Goal: Task Accomplishment & Management: Use online tool/utility

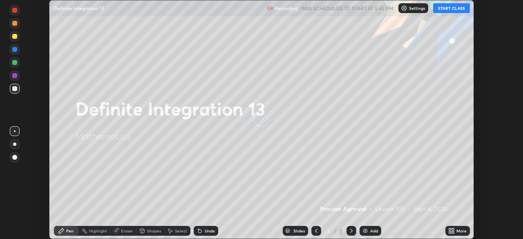
scroll to position [239, 522]
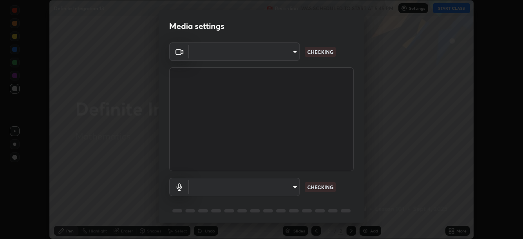
type input "495e9aafafa99ab02b2630cd73316b4ffac4e6b0a44c495734db4bb24564e739"
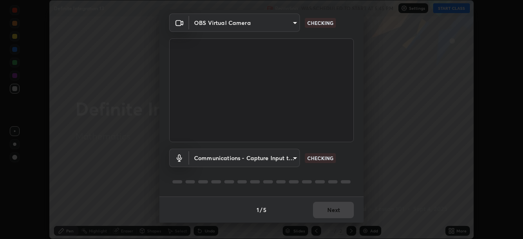
click at [288, 159] on body "Erase all Definite Integration 13 Recording WAS SCHEDULED TO START AT 5:45 PM S…" at bounding box center [261, 119] width 523 height 239
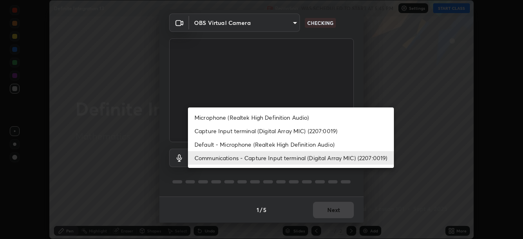
click at [294, 143] on li "Default - Microphone (Realtek High Definition Audio)" at bounding box center [291, 144] width 206 height 13
type input "default"
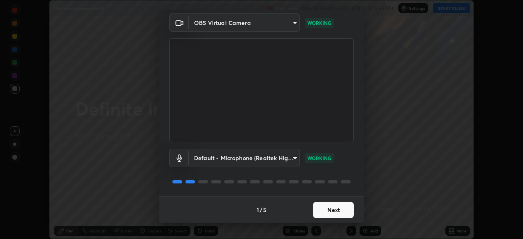
click at [324, 207] on button "Next" at bounding box center [333, 210] width 41 height 16
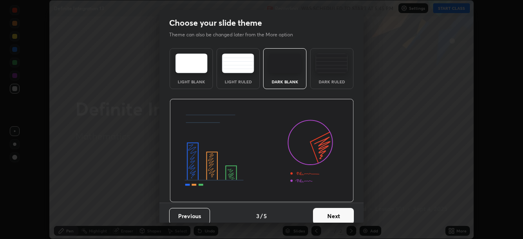
click at [332, 212] on button "Next" at bounding box center [333, 216] width 41 height 16
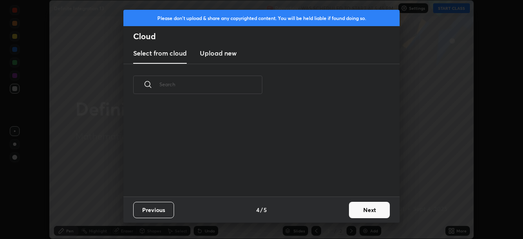
click at [360, 209] on button "Next" at bounding box center [369, 210] width 41 height 16
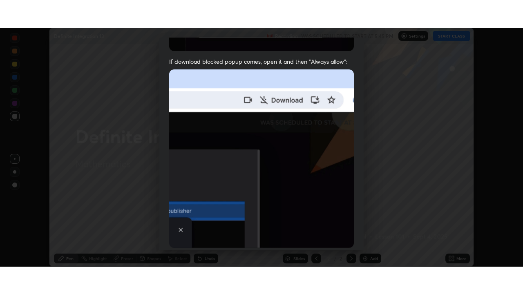
scroll to position [196, 0]
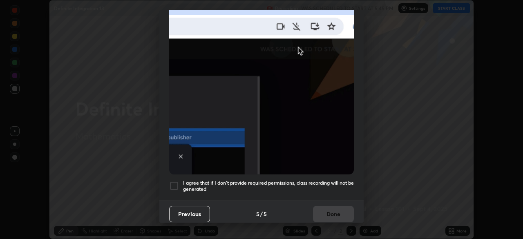
click at [329, 186] on h5 "I agree that if I don't provide required permissions, class recording will not …" at bounding box center [268, 186] width 171 height 13
click at [332, 211] on button "Done" at bounding box center [333, 214] width 41 height 16
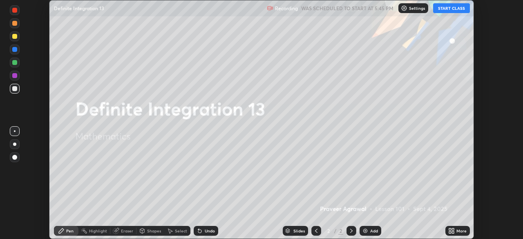
click at [448, 9] on button "START CLASS" at bounding box center [451, 8] width 37 height 10
click at [449, 229] on icon at bounding box center [450, 229] width 2 height 2
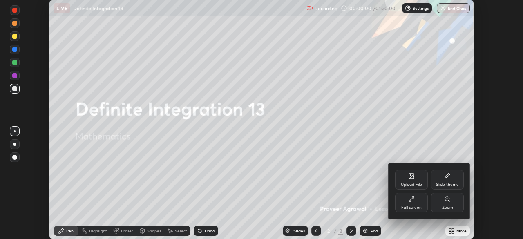
click at [410, 205] on div "Full screen" at bounding box center [411, 207] width 20 height 4
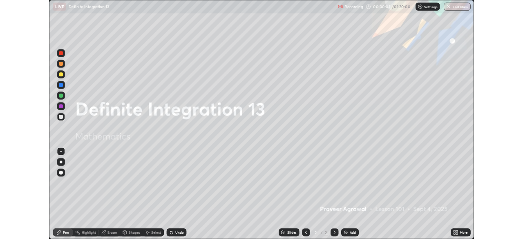
scroll to position [294, 523]
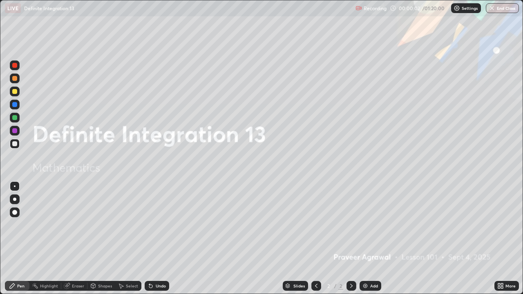
click at [363, 238] on img at bounding box center [365, 286] width 7 height 7
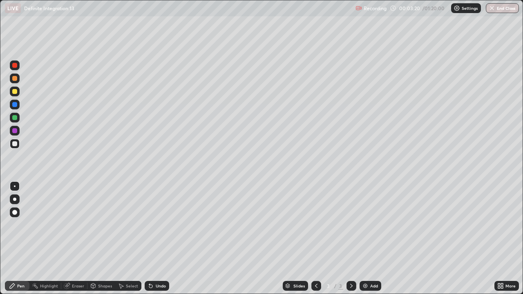
click at [365, 238] on img at bounding box center [365, 286] width 7 height 7
click at [17, 93] on div at bounding box center [15, 92] width 10 height 10
click at [15, 118] on div at bounding box center [14, 117] width 5 height 5
click at [364, 238] on img at bounding box center [365, 286] width 7 height 7
click at [16, 144] on div at bounding box center [14, 143] width 5 height 5
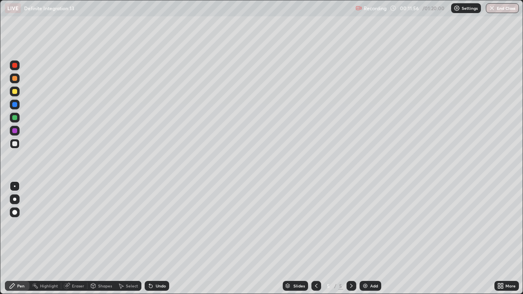
click at [14, 92] on div at bounding box center [14, 91] width 5 height 5
click at [16, 117] on div at bounding box center [14, 117] width 5 height 5
click at [18, 144] on div at bounding box center [15, 144] width 10 height 10
click at [14, 92] on div at bounding box center [14, 91] width 5 height 5
click at [14, 119] on div at bounding box center [14, 117] width 5 height 5
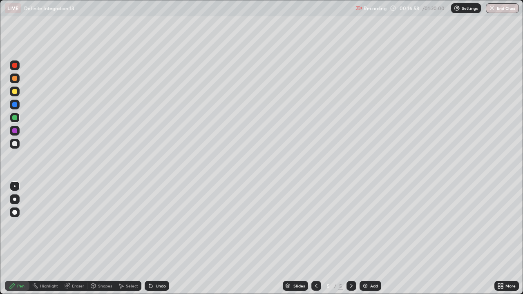
click at [363, 238] on img at bounding box center [365, 286] width 7 height 7
click at [16, 145] on div at bounding box center [14, 143] width 5 height 5
click at [315, 238] on icon at bounding box center [316, 286] width 2 height 4
click at [350, 238] on icon at bounding box center [351, 286] width 7 height 7
click at [16, 91] on div at bounding box center [14, 91] width 5 height 5
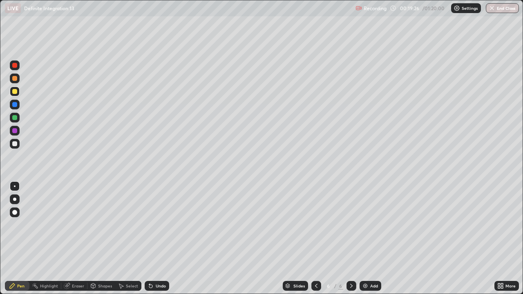
click at [16, 119] on div at bounding box center [14, 117] width 5 height 5
click at [153, 238] on div "Undo" at bounding box center [157, 286] width 24 height 10
click at [130, 238] on div "Select" at bounding box center [132, 286] width 12 height 4
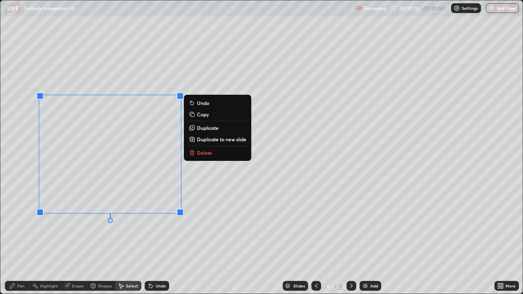
click at [120, 238] on div "0 ° Undo Copy Duplicate Duplicate to new slide Delete" at bounding box center [261, 146] width 522 height 293
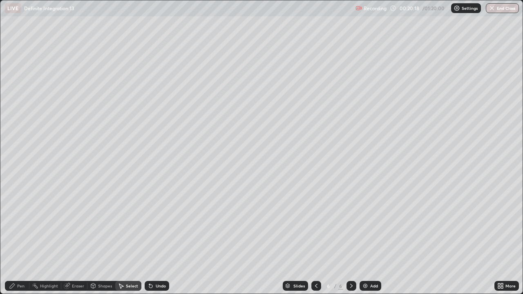
click at [25, 238] on div "Pen" at bounding box center [17, 286] width 24 height 10
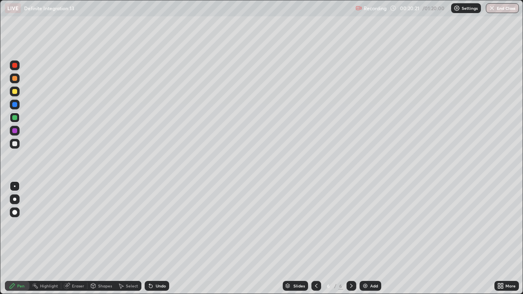
click at [16, 144] on div at bounding box center [14, 143] width 5 height 5
click at [14, 92] on div at bounding box center [14, 91] width 5 height 5
click at [16, 117] on div at bounding box center [14, 117] width 5 height 5
click at [15, 145] on div at bounding box center [14, 143] width 5 height 5
click at [363, 238] on img at bounding box center [365, 286] width 7 height 7
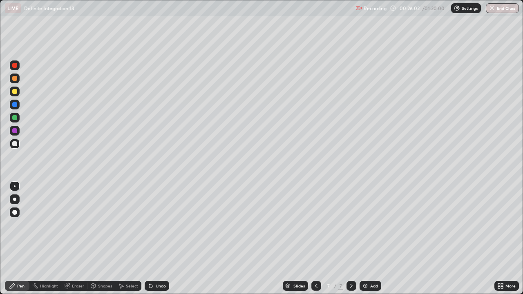
click at [363, 238] on img at bounding box center [365, 286] width 7 height 7
click at [16, 93] on div at bounding box center [14, 91] width 5 height 5
click at [153, 238] on div "Undo" at bounding box center [157, 286] width 24 height 10
click at [152, 238] on icon at bounding box center [150, 286] width 7 height 7
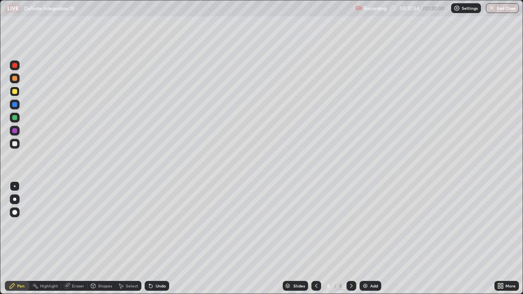
click at [152, 238] on icon at bounding box center [150, 286] width 7 height 7
click at [153, 238] on div "Undo" at bounding box center [157, 286] width 24 height 10
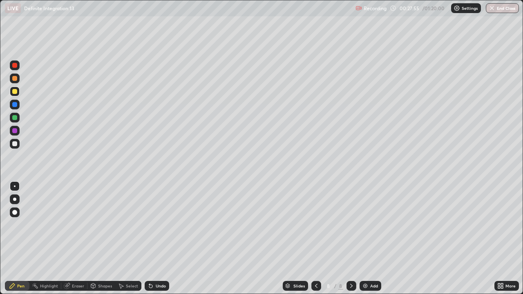
click at [153, 238] on div "Undo" at bounding box center [157, 286] width 24 height 10
click at [154, 238] on div "Undo" at bounding box center [157, 286] width 24 height 10
click at [15, 117] on div at bounding box center [14, 117] width 5 height 5
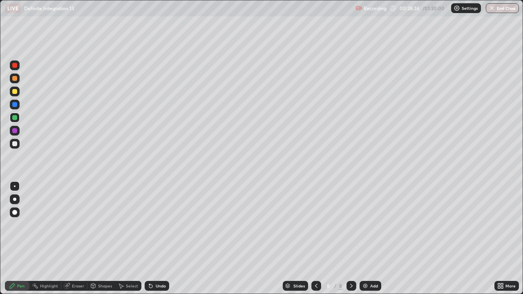
click at [17, 144] on div at bounding box center [14, 143] width 5 height 5
click at [83, 238] on div "Eraser" at bounding box center [78, 286] width 12 height 4
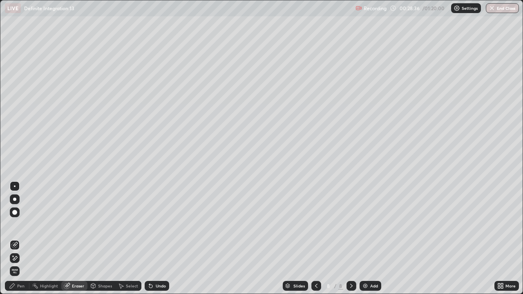
click at [26, 238] on div "Pen" at bounding box center [17, 286] width 24 height 10
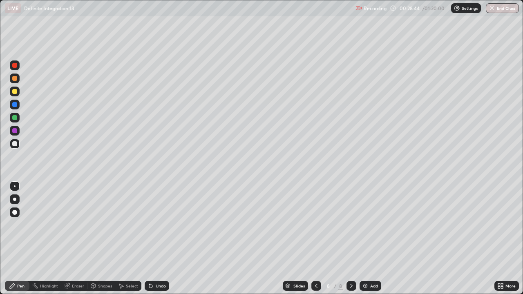
click at [17, 93] on div at bounding box center [15, 92] width 10 height 10
click at [15, 105] on div at bounding box center [14, 104] width 5 height 5
click at [14, 118] on div at bounding box center [14, 117] width 5 height 5
click at [149, 238] on icon at bounding box center [150, 286] width 3 height 3
click at [365, 238] on img at bounding box center [365, 286] width 7 height 7
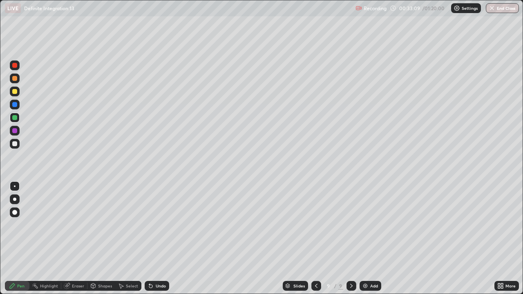
click at [16, 144] on div at bounding box center [14, 143] width 5 height 5
click at [151, 238] on icon at bounding box center [150, 286] width 3 height 3
click at [152, 238] on icon at bounding box center [150, 286] width 7 height 7
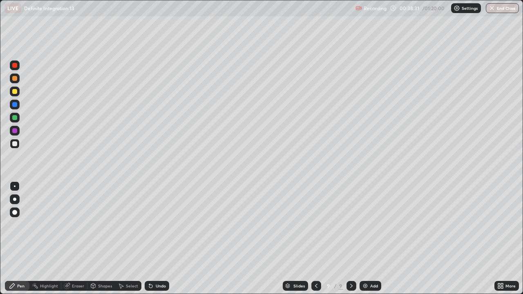
click at [156, 238] on div "Undo" at bounding box center [161, 286] width 10 height 4
click at [157, 238] on div "Undo" at bounding box center [161, 286] width 10 height 4
click at [159, 238] on div "Undo" at bounding box center [161, 286] width 10 height 4
click at [162, 238] on div "Undo" at bounding box center [157, 286] width 24 height 10
click at [154, 238] on div "Undo" at bounding box center [157, 286] width 24 height 10
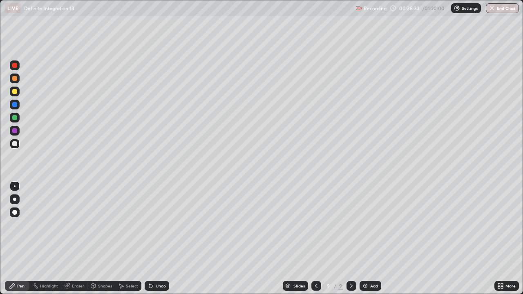
click at [154, 238] on div "Undo" at bounding box center [157, 286] width 24 height 10
click at [156, 238] on div "Undo" at bounding box center [161, 286] width 10 height 4
click at [16, 92] on div at bounding box center [14, 91] width 5 height 5
click at [13, 118] on div at bounding box center [14, 117] width 5 height 5
click at [16, 106] on div at bounding box center [14, 104] width 5 height 5
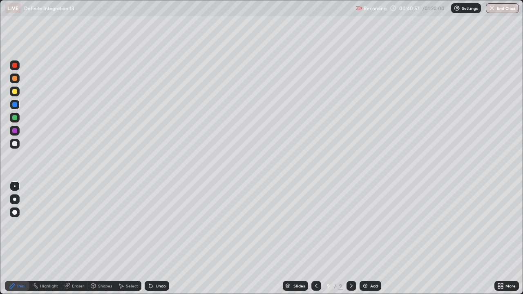
click at [15, 144] on div at bounding box center [14, 143] width 5 height 5
click at [366, 238] on img at bounding box center [365, 286] width 7 height 7
click at [15, 91] on div at bounding box center [14, 91] width 5 height 5
click at [13, 117] on div at bounding box center [14, 117] width 5 height 5
click at [15, 105] on div at bounding box center [14, 104] width 5 height 5
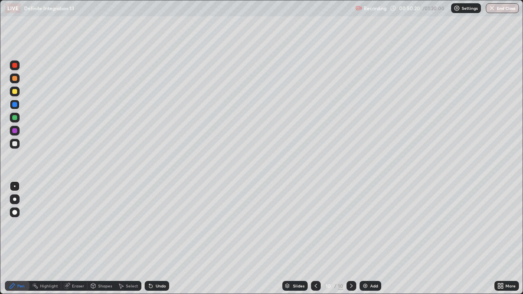
click at [15, 78] on div at bounding box center [14, 78] width 5 height 5
click at [16, 65] on div at bounding box center [14, 65] width 5 height 5
click at [15, 93] on div at bounding box center [14, 91] width 5 height 5
click at [15, 143] on div at bounding box center [14, 143] width 5 height 5
click at [365, 238] on img at bounding box center [365, 286] width 7 height 7
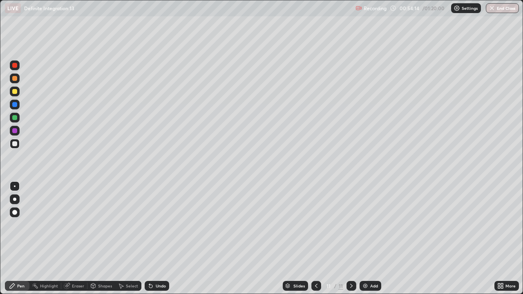
click at [15, 92] on div at bounding box center [14, 91] width 5 height 5
click at [15, 144] on div at bounding box center [14, 143] width 5 height 5
click at [363, 238] on img at bounding box center [365, 286] width 7 height 7
click at [16, 93] on div at bounding box center [14, 91] width 5 height 5
click at [15, 144] on div at bounding box center [14, 143] width 5 height 5
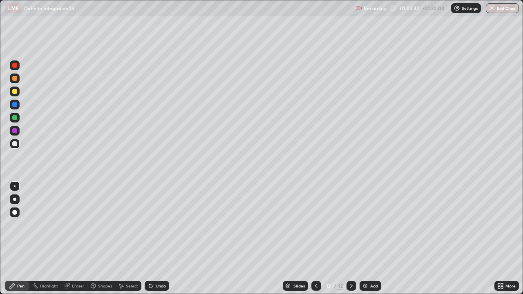
click at [17, 93] on div at bounding box center [14, 91] width 5 height 5
click at [18, 117] on div at bounding box center [15, 118] width 10 height 10
click at [16, 144] on div at bounding box center [14, 143] width 5 height 5
click at [364, 238] on img at bounding box center [365, 286] width 7 height 7
click at [15, 91] on div at bounding box center [14, 91] width 5 height 5
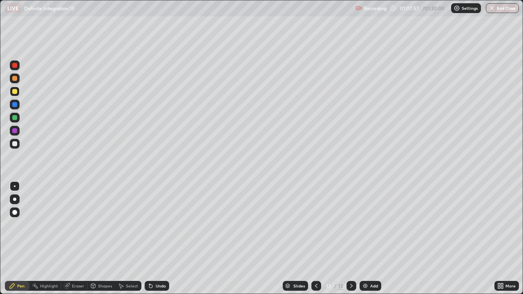
click at [14, 117] on div at bounding box center [14, 117] width 5 height 5
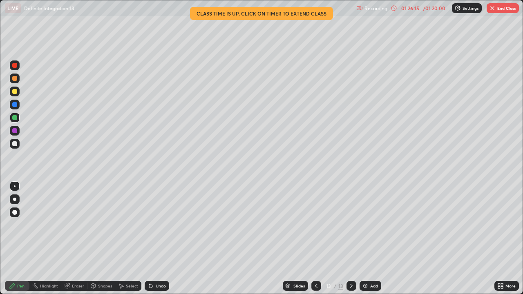
click at [505, 9] on button "End Class" at bounding box center [502, 8] width 32 height 10
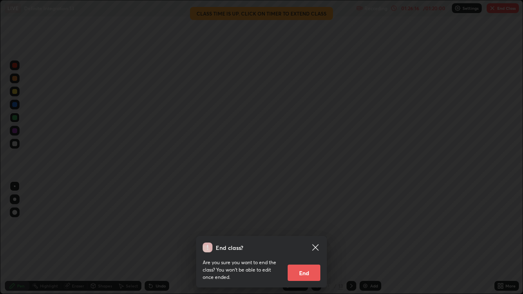
click at [307, 238] on button "End" at bounding box center [303, 273] width 33 height 16
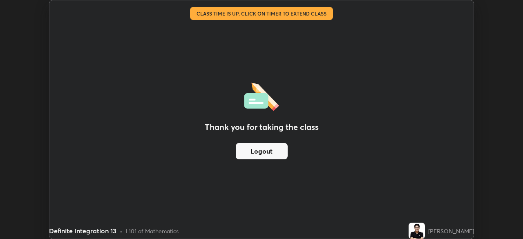
scroll to position [40586, 40303]
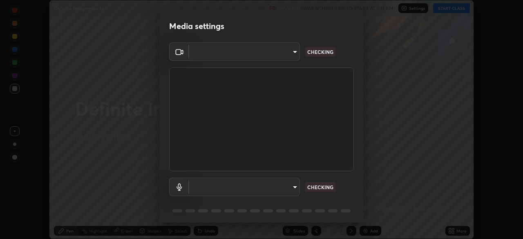
scroll to position [29, 0]
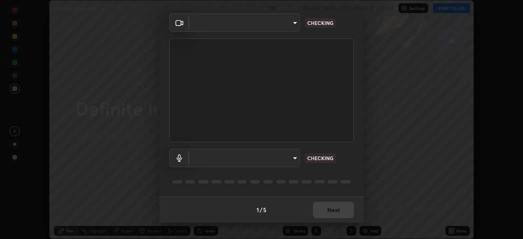
type input "495e9aafafa99ab02b2630cd73316b4ffac4e6b0a44c495734db4bb24564e739"
click at [292, 156] on body "Erase all Definite Integration 14 Recording WAS SCHEDULED TO START AT 7:11 PM S…" at bounding box center [261, 119] width 523 height 239
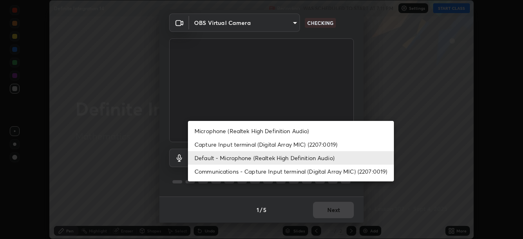
click at [297, 132] on li "Microphone (Realtek High Definition Audio)" at bounding box center [291, 130] width 206 height 13
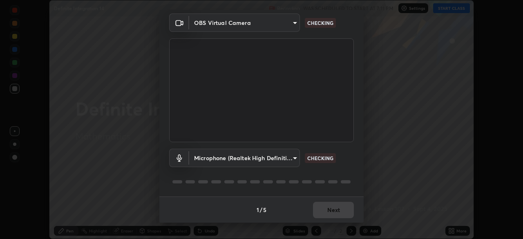
type input "596642b751d8d0027b016c771bf2e341865489ee3c6395a207e1f5bbaf1c2065"
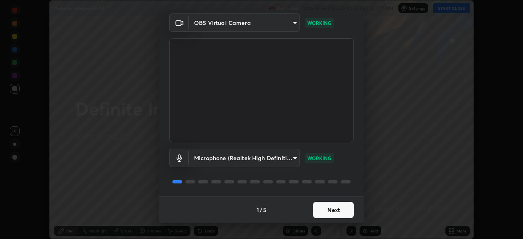
click at [330, 209] on button "Next" at bounding box center [333, 210] width 41 height 16
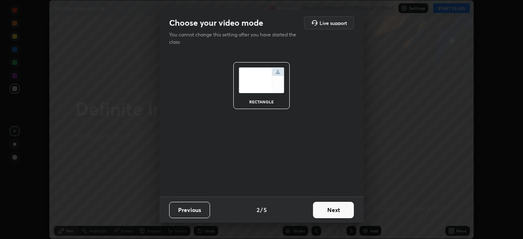
click at [332, 211] on button "Next" at bounding box center [333, 210] width 41 height 16
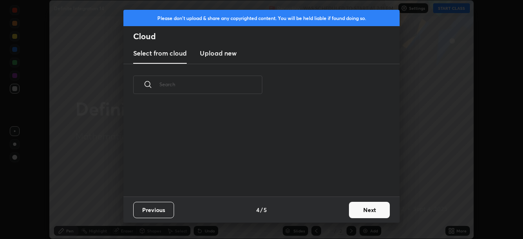
click at [358, 213] on button "Next" at bounding box center [369, 210] width 41 height 16
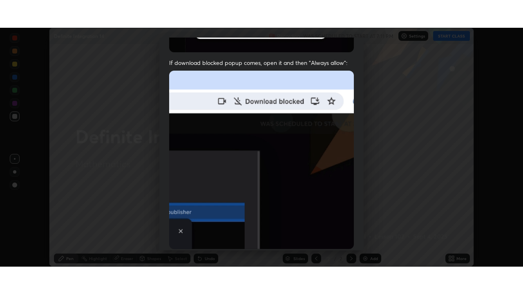
scroll to position [196, 0]
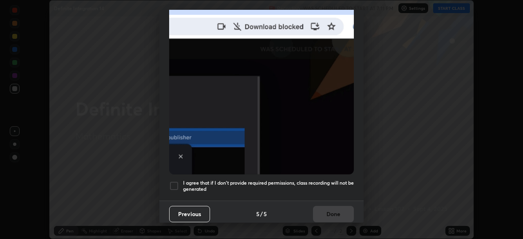
click at [325, 187] on h5 "I agree that if I don't provide required permissions, class recording will not …" at bounding box center [268, 186] width 171 height 13
click at [333, 212] on button "Done" at bounding box center [333, 214] width 41 height 16
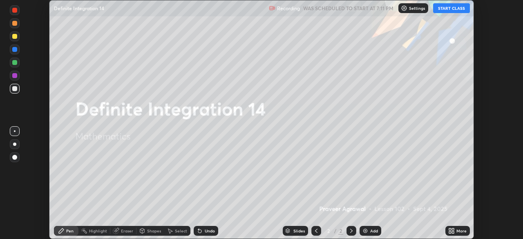
click at [448, 9] on button "START CLASS" at bounding box center [451, 8] width 37 height 10
click at [449, 230] on icon at bounding box center [450, 229] width 2 height 2
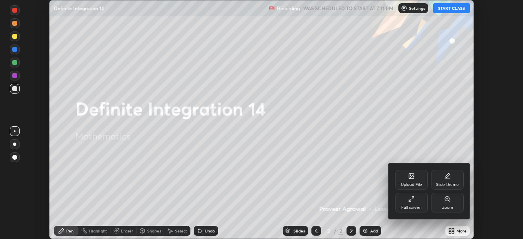
click at [408, 201] on icon at bounding box center [411, 199] width 7 height 7
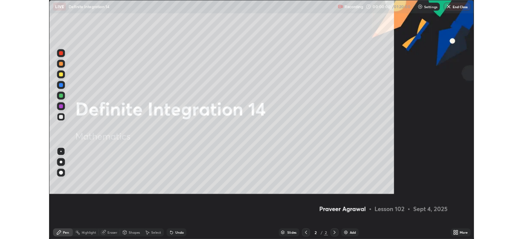
scroll to position [294, 523]
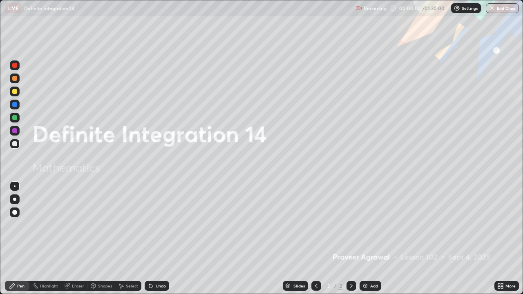
click at [363, 238] on img at bounding box center [365, 286] width 7 height 7
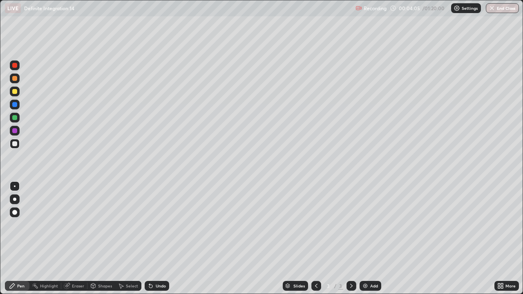
click at [15, 93] on div at bounding box center [14, 91] width 5 height 5
click at [156, 238] on div "Undo" at bounding box center [161, 286] width 10 height 4
click at [16, 119] on div at bounding box center [14, 117] width 5 height 5
click at [15, 144] on div at bounding box center [14, 143] width 5 height 5
click at [365, 238] on img at bounding box center [365, 286] width 7 height 7
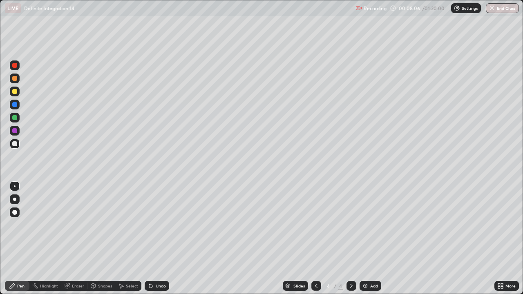
click at [14, 92] on div at bounding box center [14, 91] width 5 height 5
click at [17, 119] on div at bounding box center [14, 117] width 5 height 5
click at [14, 105] on div at bounding box center [14, 104] width 5 height 5
click at [14, 145] on div at bounding box center [14, 143] width 5 height 5
click at [160, 238] on div "Undo" at bounding box center [161, 286] width 10 height 4
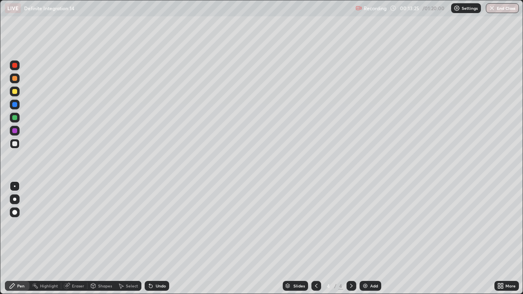
click at [365, 238] on img at bounding box center [365, 286] width 7 height 7
click at [162, 238] on div "Undo" at bounding box center [161, 286] width 10 height 4
click at [15, 92] on div at bounding box center [14, 91] width 5 height 5
click at [15, 118] on div at bounding box center [14, 117] width 5 height 5
click at [156, 238] on div "Undo" at bounding box center [157, 286] width 24 height 10
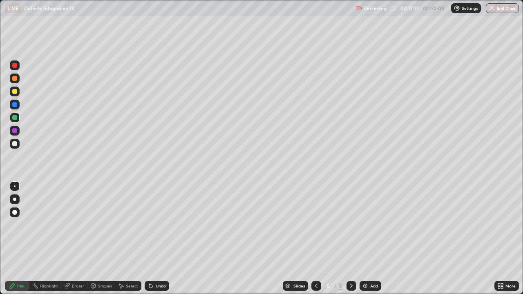
click at [155, 238] on div "Undo" at bounding box center [157, 286] width 24 height 10
click at [160, 238] on div "Undo" at bounding box center [157, 286] width 24 height 10
click at [16, 145] on div at bounding box center [14, 143] width 5 height 5
click at [364, 238] on img at bounding box center [365, 286] width 7 height 7
click at [154, 238] on div "Undo" at bounding box center [157, 286] width 24 height 10
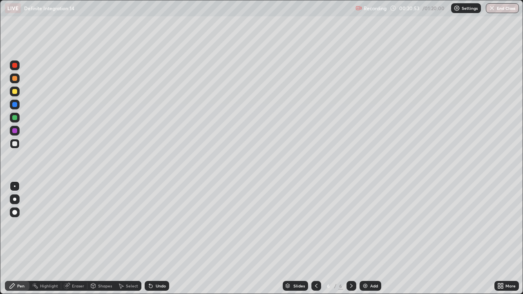
click at [154, 238] on div "Undo" at bounding box center [157, 286] width 24 height 10
click at [14, 91] on div at bounding box center [14, 91] width 5 height 5
click at [16, 116] on div at bounding box center [14, 117] width 5 height 5
click at [15, 105] on div at bounding box center [14, 104] width 5 height 5
click at [364, 238] on img at bounding box center [365, 286] width 7 height 7
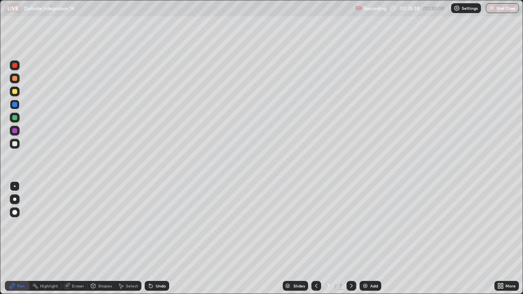
click at [16, 93] on div at bounding box center [14, 91] width 5 height 5
click at [15, 143] on div at bounding box center [14, 143] width 5 height 5
click at [315, 238] on icon at bounding box center [316, 286] width 2 height 4
click at [351, 238] on icon at bounding box center [351, 286] width 7 height 7
click at [16, 92] on div at bounding box center [14, 91] width 5 height 5
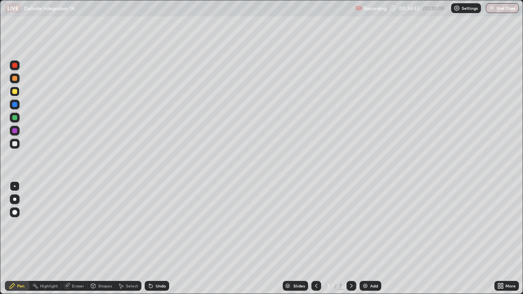
click at [14, 105] on div at bounding box center [14, 104] width 5 height 5
click at [16, 117] on div at bounding box center [14, 117] width 5 height 5
click at [15, 104] on div at bounding box center [14, 104] width 5 height 5
click at [14, 92] on div at bounding box center [14, 91] width 5 height 5
click at [16, 79] on div at bounding box center [14, 78] width 5 height 5
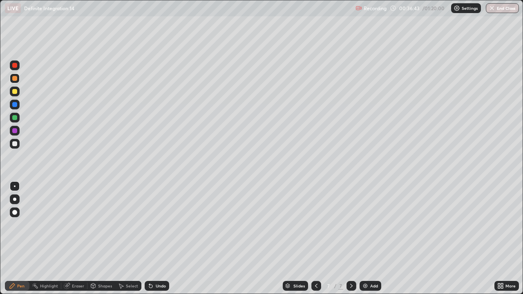
click at [15, 106] on div at bounding box center [14, 104] width 5 height 5
click at [12, 145] on div at bounding box center [14, 143] width 5 height 5
click at [365, 238] on img at bounding box center [365, 286] width 7 height 7
click at [16, 93] on div at bounding box center [14, 91] width 5 height 5
click at [15, 145] on div at bounding box center [14, 143] width 5 height 5
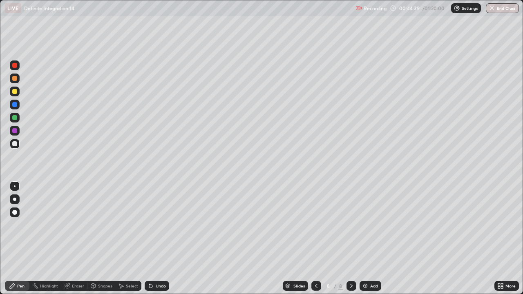
click at [14, 92] on div at bounding box center [14, 91] width 5 height 5
click at [14, 117] on div at bounding box center [14, 117] width 5 height 5
click at [17, 106] on div at bounding box center [15, 105] width 10 height 10
click at [16, 92] on div at bounding box center [14, 91] width 5 height 5
click at [14, 143] on div at bounding box center [14, 143] width 5 height 5
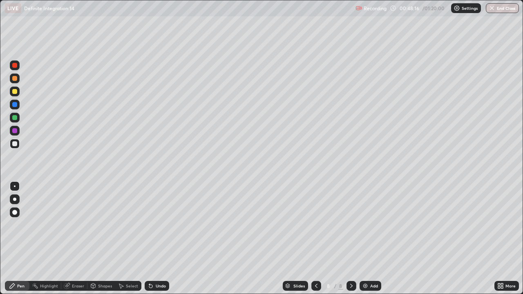
click at [366, 238] on img at bounding box center [365, 286] width 7 height 7
click at [18, 92] on div at bounding box center [15, 92] width 10 height 10
click at [15, 145] on div at bounding box center [14, 143] width 5 height 5
click at [14, 94] on div at bounding box center [15, 92] width 10 height 10
click at [15, 118] on div at bounding box center [14, 117] width 5 height 5
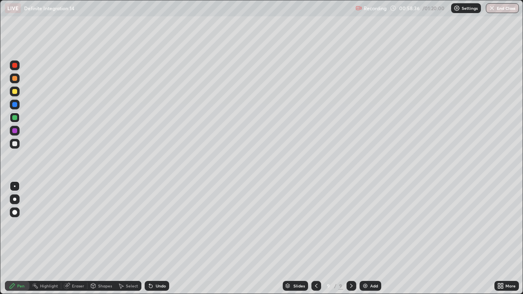
click at [16, 105] on div at bounding box center [14, 104] width 5 height 5
click at [364, 238] on img at bounding box center [365, 286] width 7 height 7
click at [15, 145] on div at bounding box center [14, 143] width 5 height 5
click at [315, 238] on icon at bounding box center [315, 286] width 7 height 7
click at [349, 238] on icon at bounding box center [351, 286] width 7 height 7
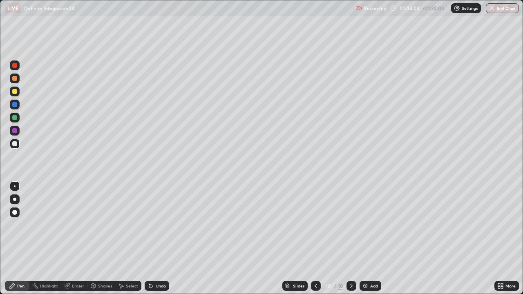
click at [16, 93] on div at bounding box center [14, 91] width 5 height 5
click at [15, 118] on div at bounding box center [14, 117] width 5 height 5
click at [489, 5] on img "button" at bounding box center [491, 8] width 7 height 7
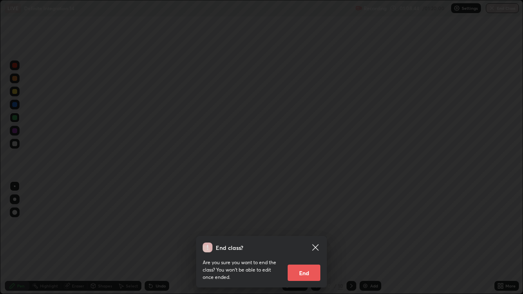
click at [304, 238] on button "End" at bounding box center [303, 273] width 33 height 16
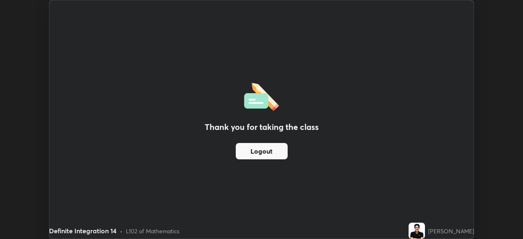
scroll to position [40586, 40303]
